Goal: Task Accomplishment & Management: Manage account settings

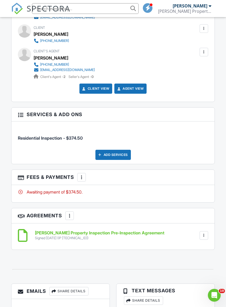
scroll to position [636, 0]
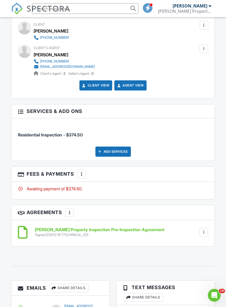
click at [83, 174] on div at bounding box center [81, 173] width 5 height 5
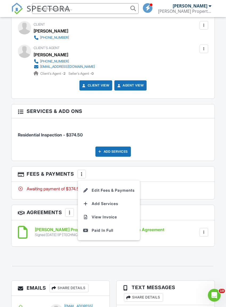
click at [127, 189] on li "Edit Fees & Payments" at bounding box center [109, 190] width 56 height 13
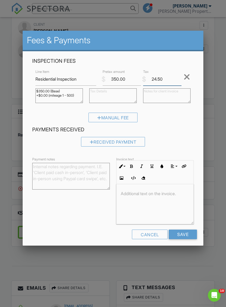
click at [167, 79] on input "24.50" at bounding box center [162, 79] width 38 height 13
type input "2"
click at [182, 130] on h4 "Payments Received" at bounding box center [113, 129] width 162 height 7
click at [188, 234] on input "Save" at bounding box center [183, 235] width 28 height 10
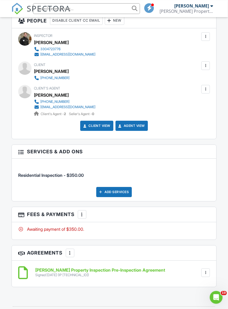
scroll to position [711, 0]
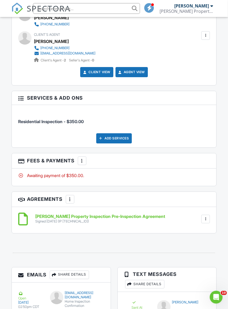
click at [200, 102] on h3 "Services & Add ons" at bounding box center [114, 98] width 204 height 14
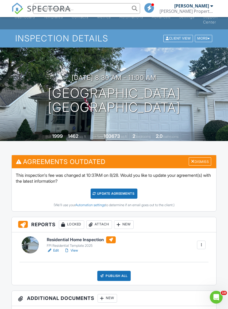
scroll to position [0, 0]
